Goal: Transaction & Acquisition: Purchase product/service

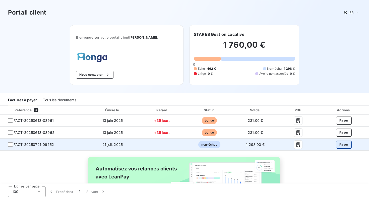
click at [342, 145] on button "Payer" at bounding box center [344, 145] width 16 height 8
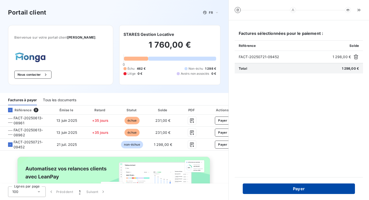
click at [298, 185] on button "Payer" at bounding box center [299, 189] width 112 height 11
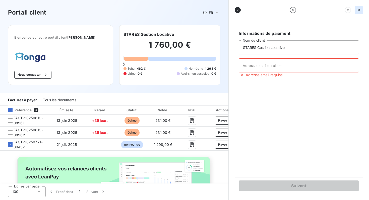
click at [358, 11] on icon "button" at bounding box center [359, 10] width 3 height 2
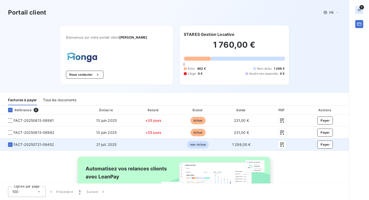
click at [27, 147] on span "FACT-20250721-09452" at bounding box center [34, 144] width 40 height 5
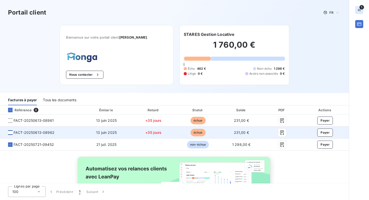
click at [9, 133] on div at bounding box center [10, 133] width 5 height 5
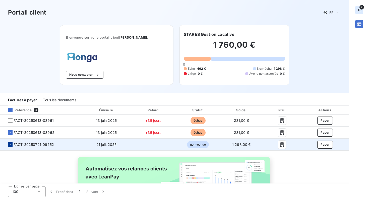
click at [10, 145] on icon at bounding box center [10, 144] width 3 height 3
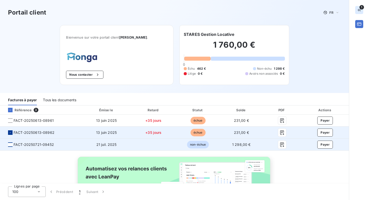
click at [11, 134] on icon at bounding box center [10, 132] width 3 height 3
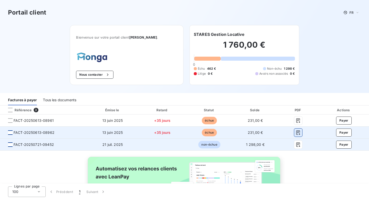
click at [299, 134] on icon "button" at bounding box center [298, 132] width 5 height 5
